Goal: Task Accomplishment & Management: Manage account settings

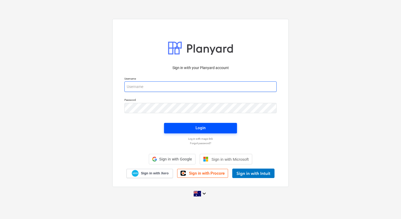
type input "[EMAIL_ADDRESS][DOMAIN_NAME]"
click at [190, 127] on span "Login" at bounding box center [200, 127] width 60 height 7
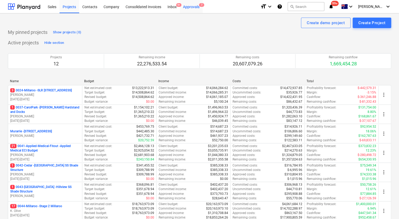
click at [195, 7] on div "Approvals 7" at bounding box center [191, 6] width 23 height 13
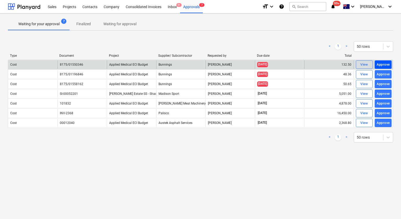
click at [386, 65] on div "Approve" at bounding box center [383, 65] width 13 height 6
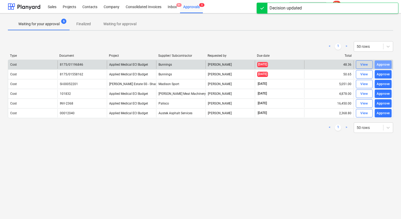
click at [386, 66] on div "Approve" at bounding box center [383, 65] width 13 height 6
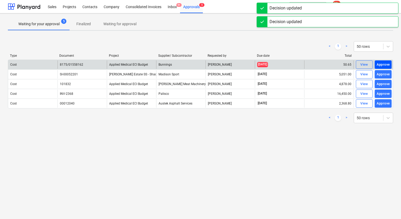
click at [386, 65] on div "Approve" at bounding box center [383, 65] width 13 height 6
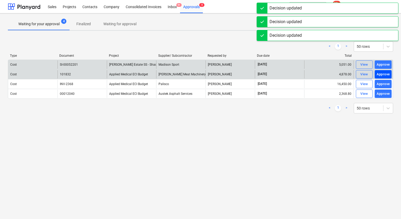
click at [386, 70] on button "Approve" at bounding box center [383, 74] width 17 height 8
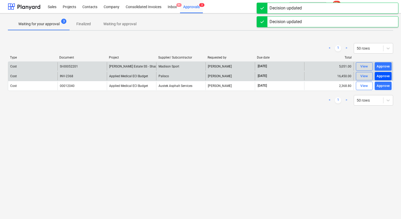
click at [387, 73] on div "Approve" at bounding box center [383, 76] width 13 height 6
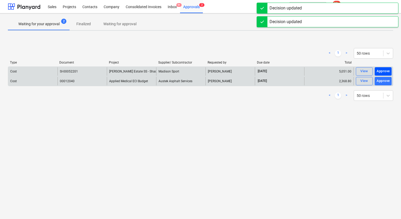
click at [387, 71] on div "Approve" at bounding box center [383, 71] width 13 height 6
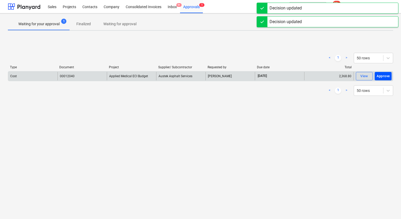
click at [387, 73] on div "Approve" at bounding box center [383, 76] width 13 height 6
